Goal: Find specific page/section: Find specific page/section

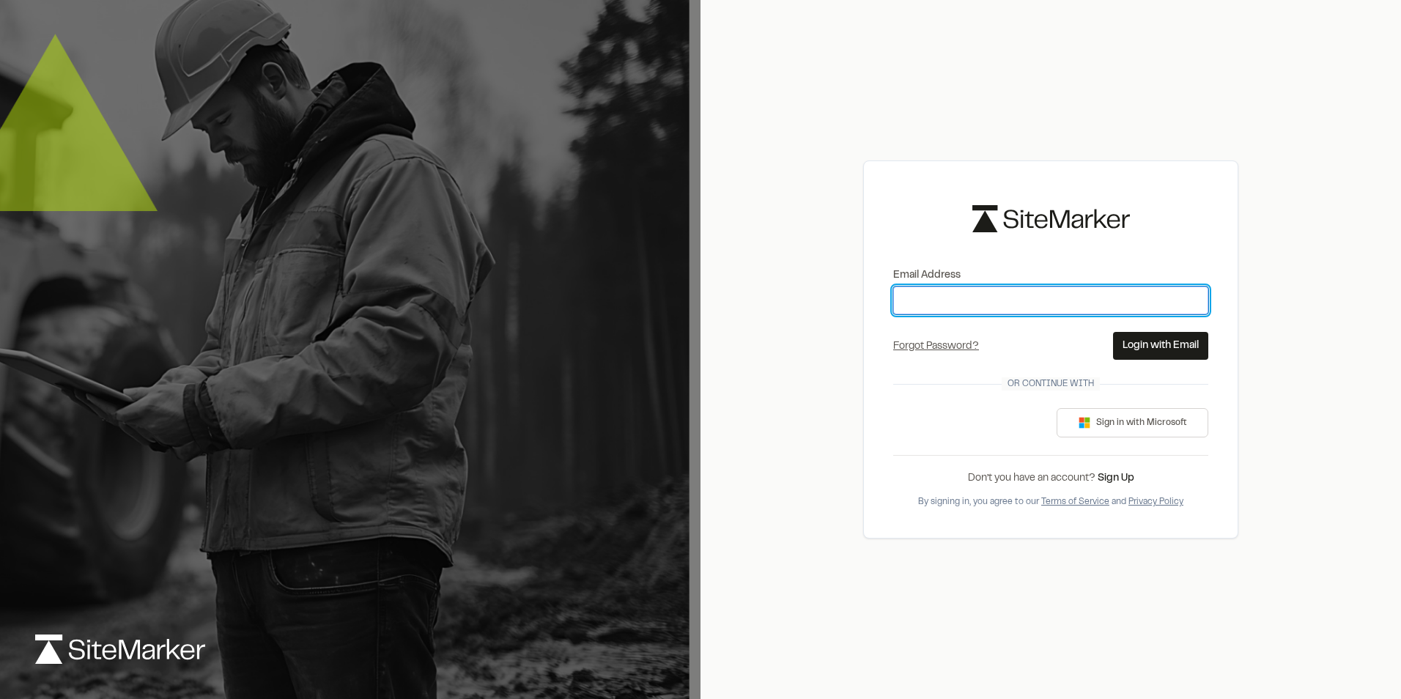
click at [1042, 308] on input "Email Address" at bounding box center [1050, 300] width 315 height 28
type input "**********"
click at [1150, 348] on button "Login with Email" at bounding box center [1160, 346] width 95 height 28
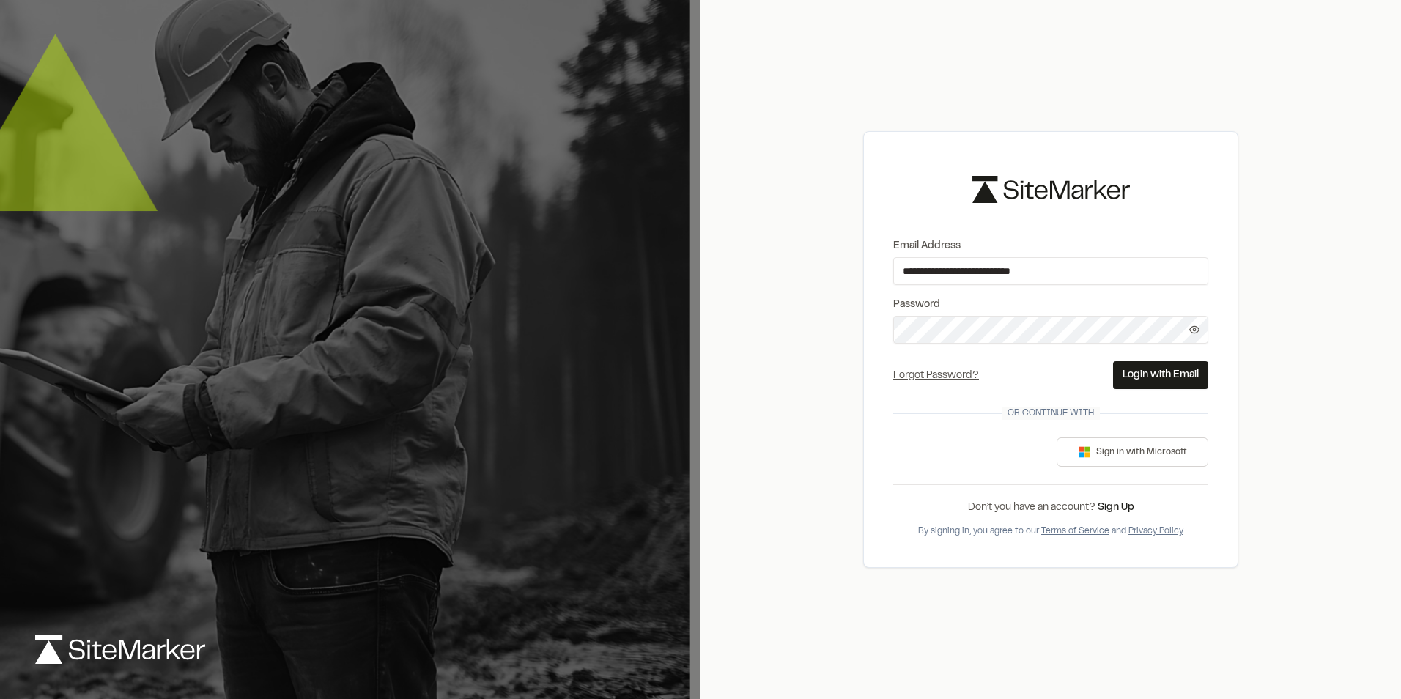
click at [1139, 375] on button "Login with Email" at bounding box center [1160, 375] width 95 height 28
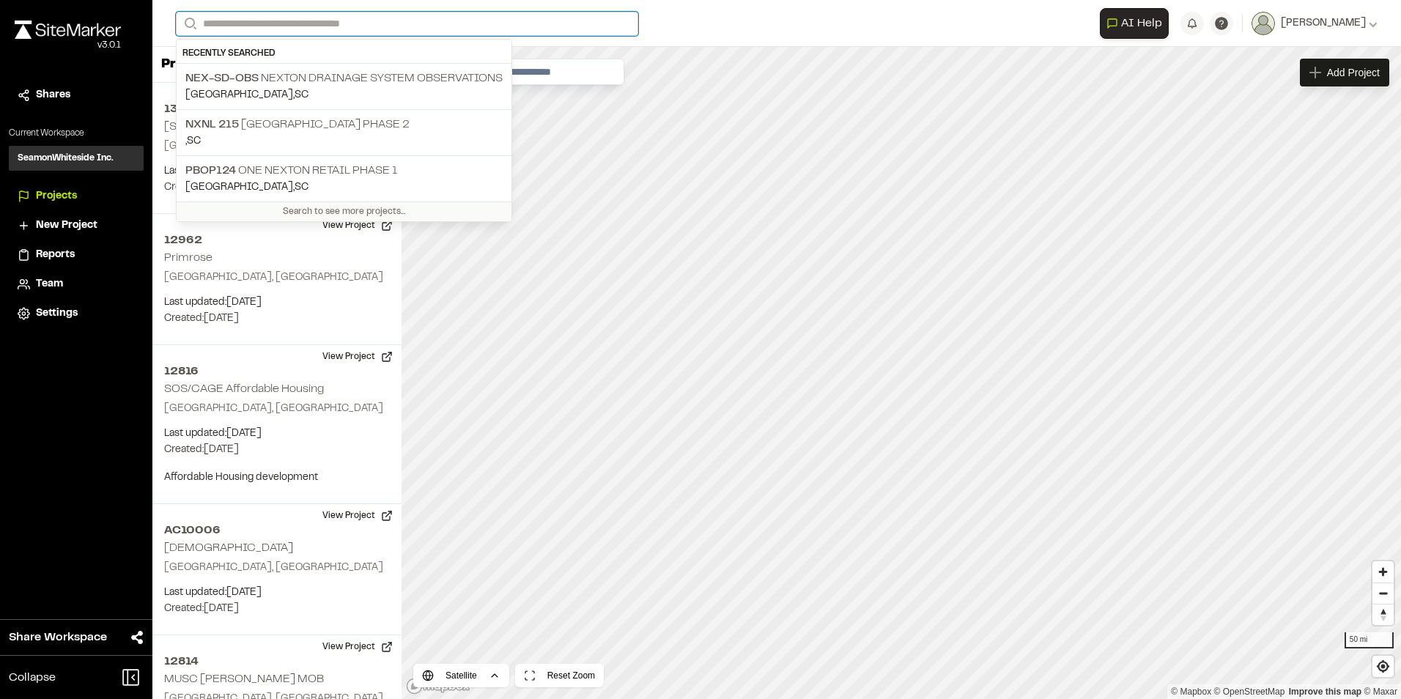
click at [336, 27] on input "Search" at bounding box center [407, 24] width 462 height 24
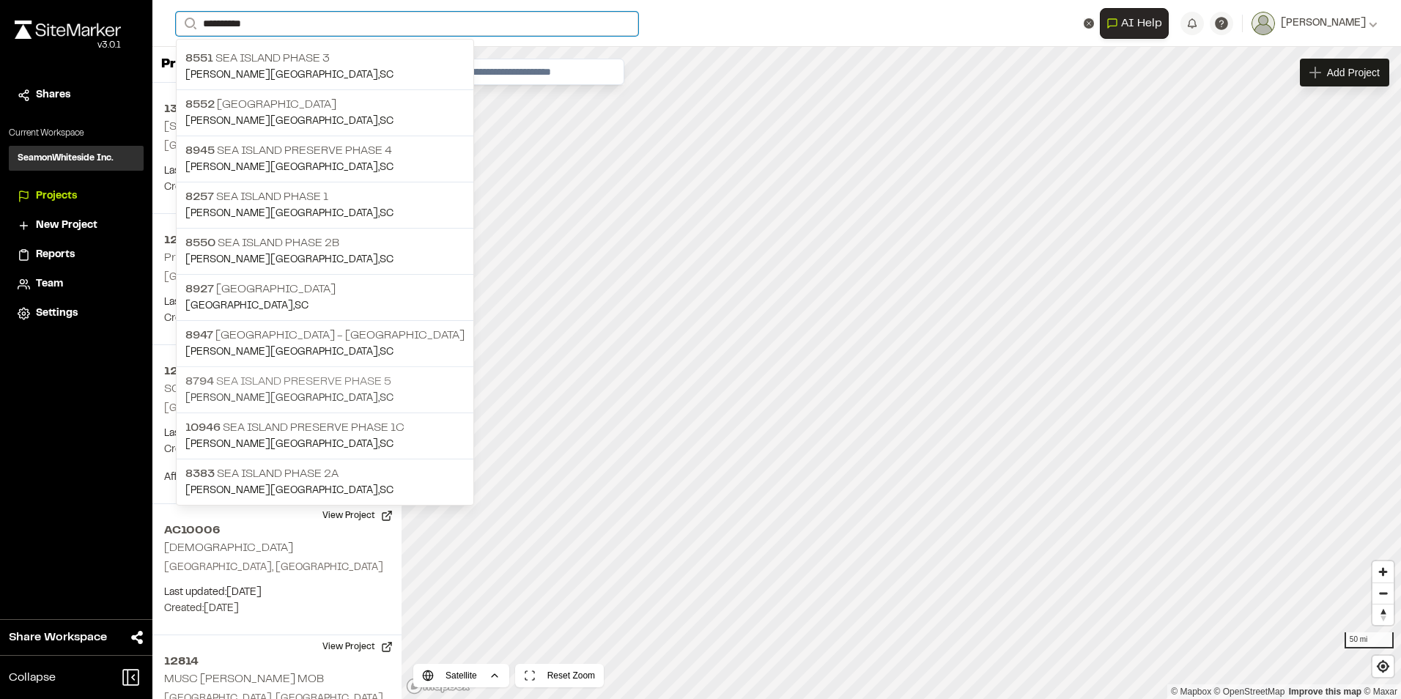
type input "**********"
click at [268, 391] on p "[PERSON_NAME][GEOGRAPHIC_DATA] , [GEOGRAPHIC_DATA]" at bounding box center [324, 399] width 279 height 16
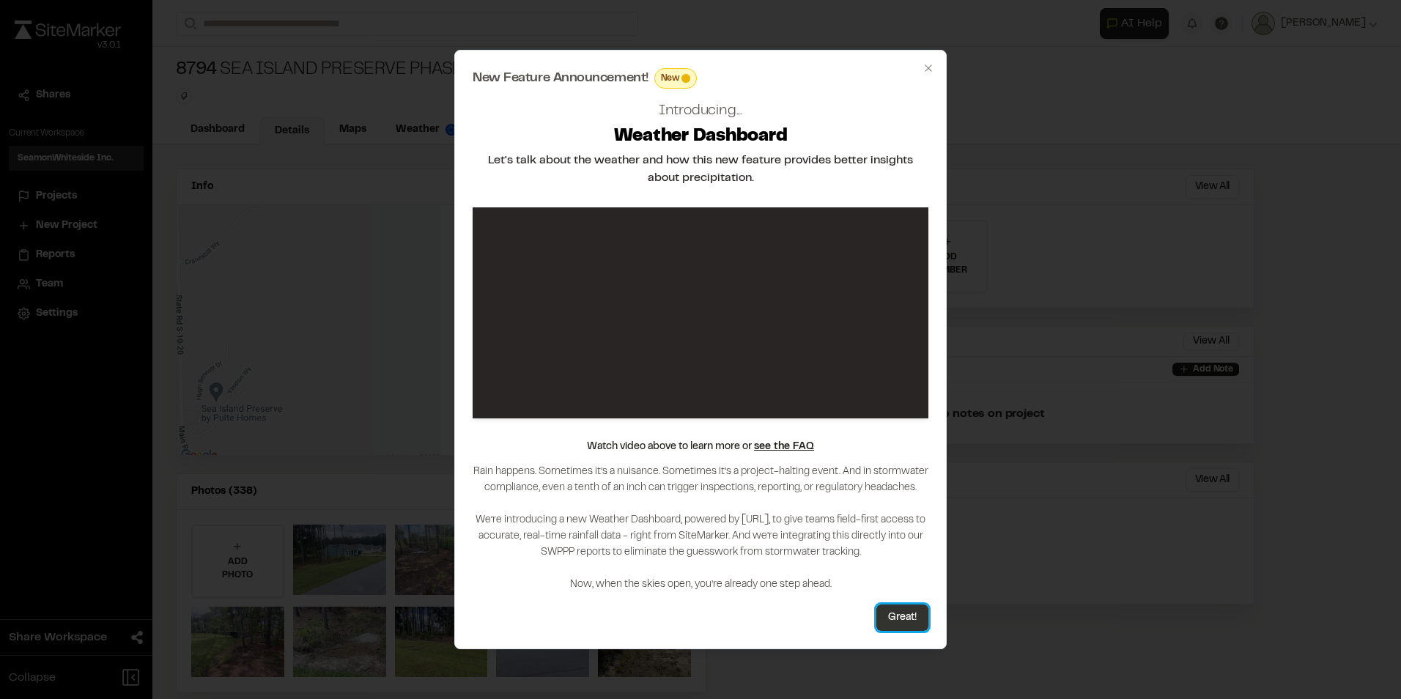
click at [911, 613] on button "Great!" at bounding box center [902, 617] width 52 height 26
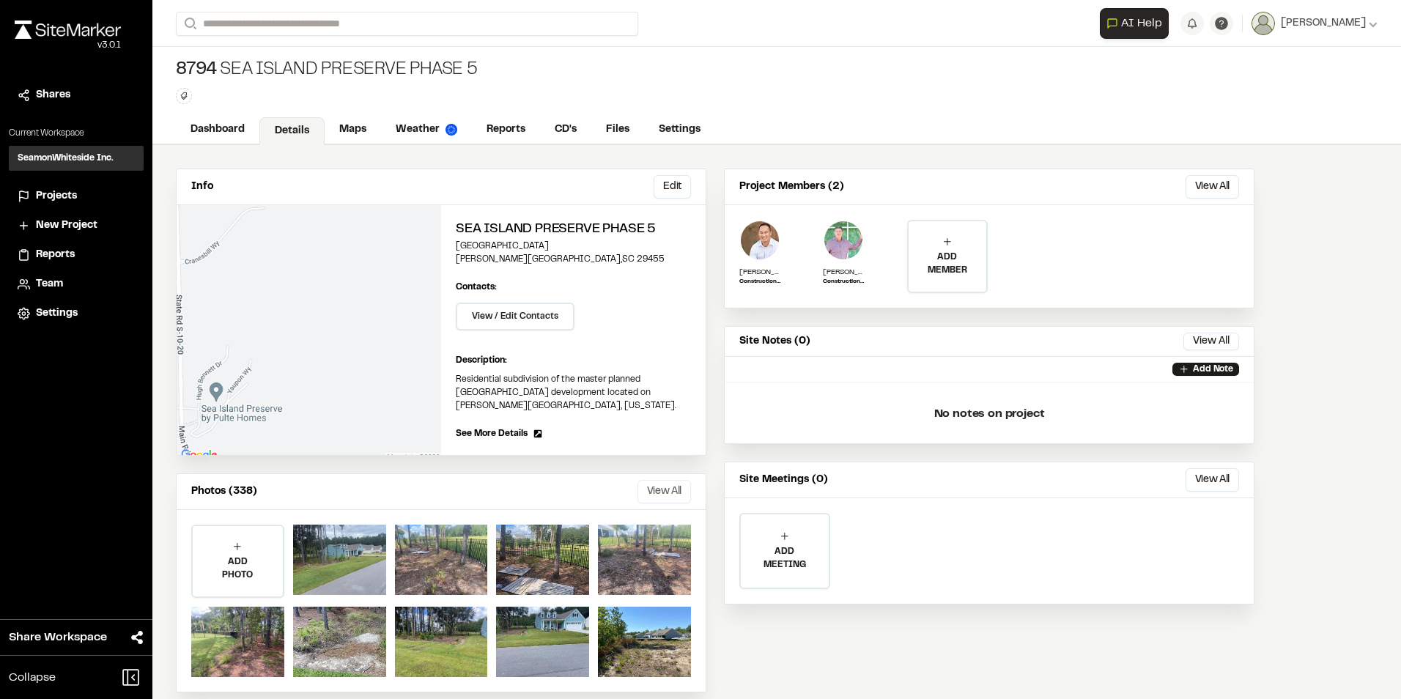
click at [653, 489] on button "View All" at bounding box center [663, 491] width 53 height 23
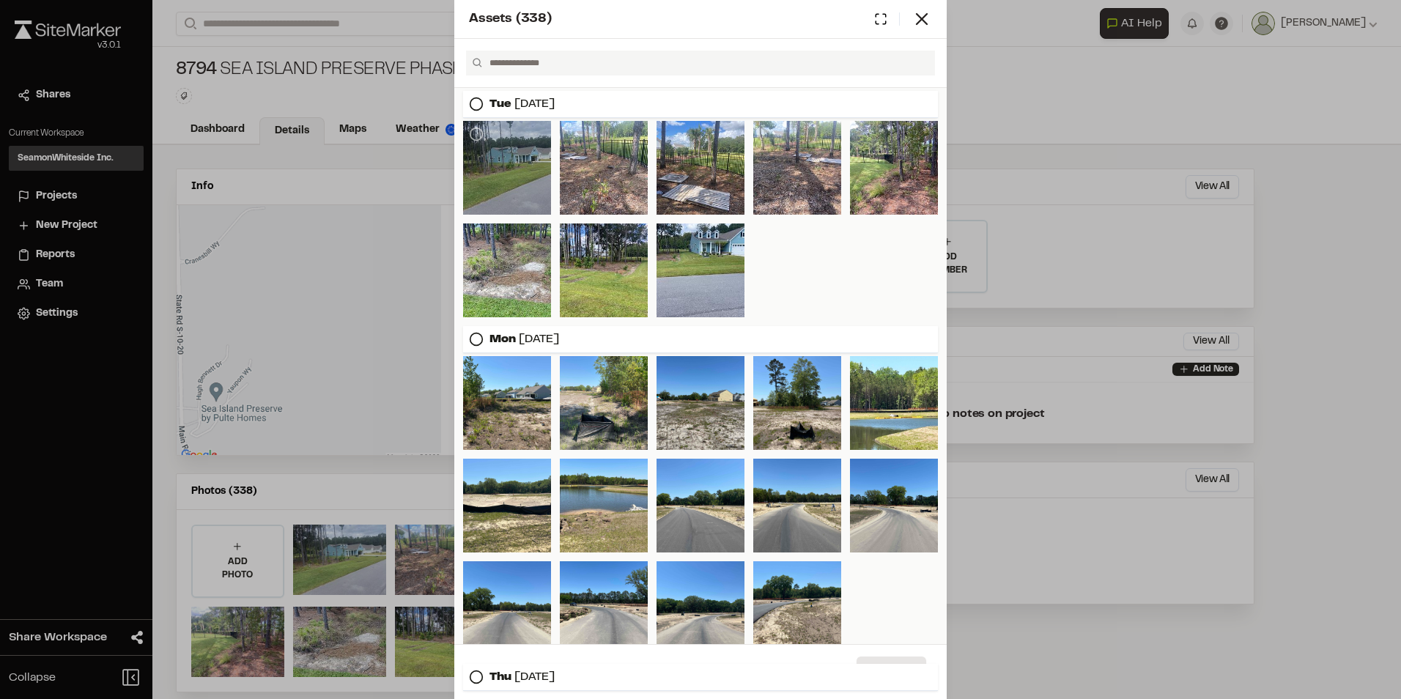
click at [522, 174] on div at bounding box center [507, 168] width 88 height 94
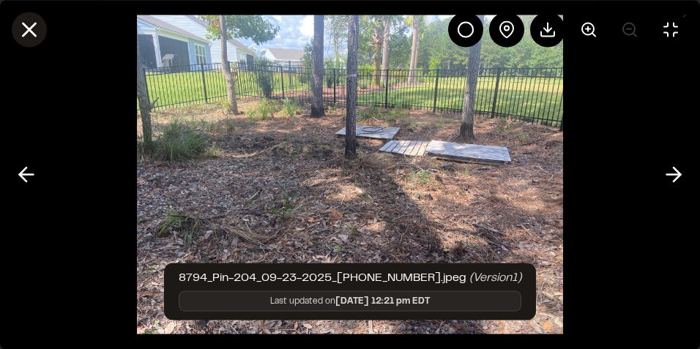
drag, startPoint x: 27, startPoint y: 22, endPoint x: 35, endPoint y: 26, distance: 8.9
click at [26, 22] on icon at bounding box center [29, 29] width 25 height 25
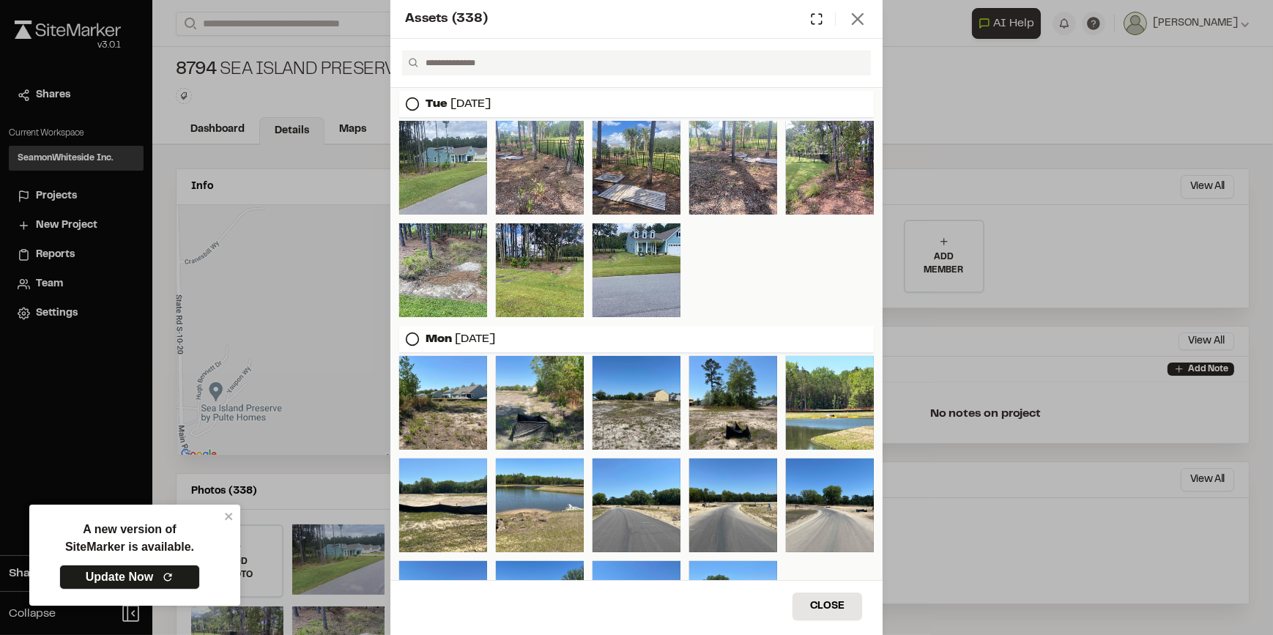
click at [854, 24] on icon at bounding box center [858, 19] width 21 height 21
